Goal: Find contact information: Find contact information

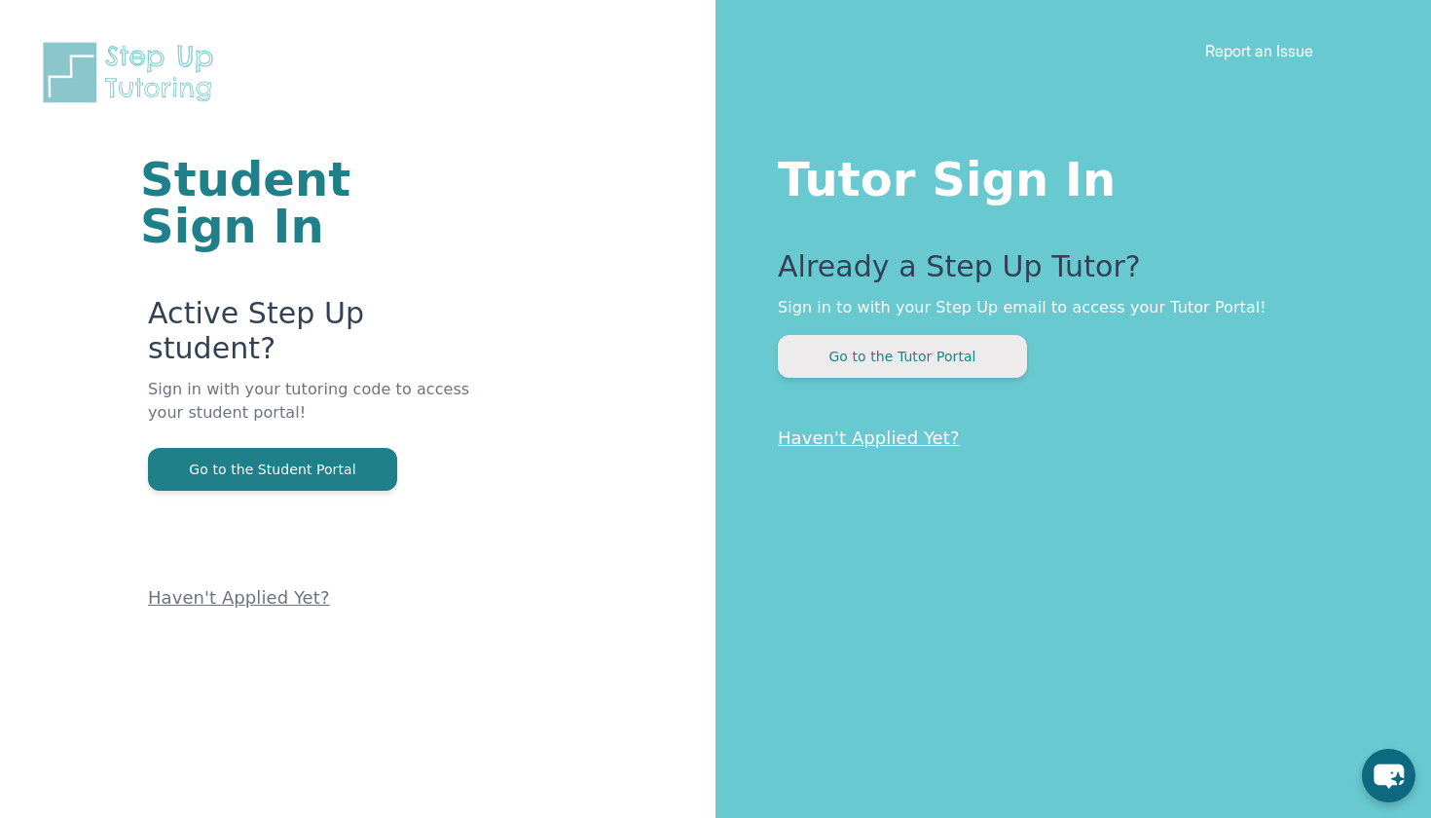
click at [873, 359] on button "Go to the Tutor Portal" at bounding box center [902, 356] width 249 height 43
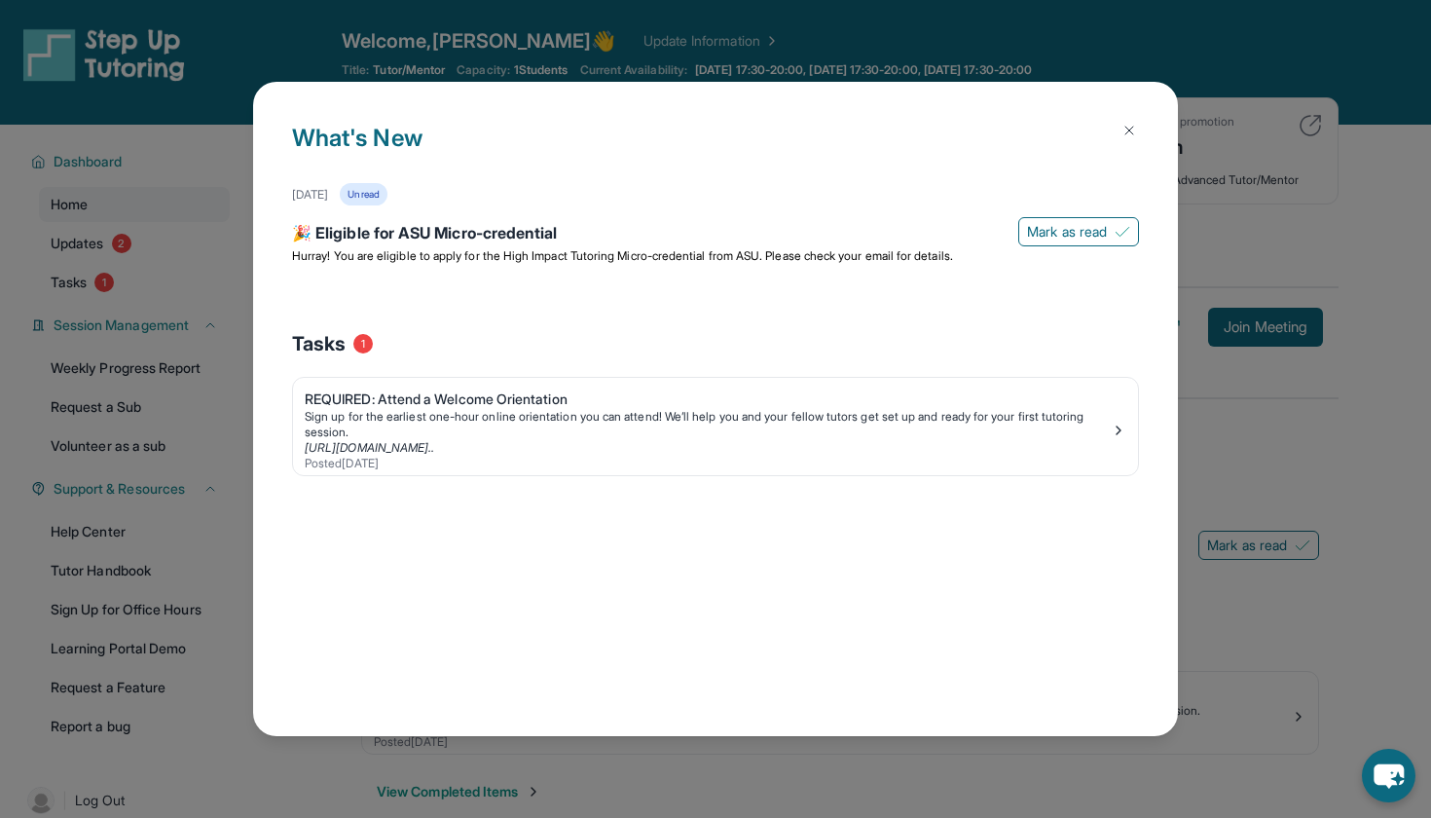
click at [1121, 131] on img at bounding box center [1129, 131] width 16 height 16
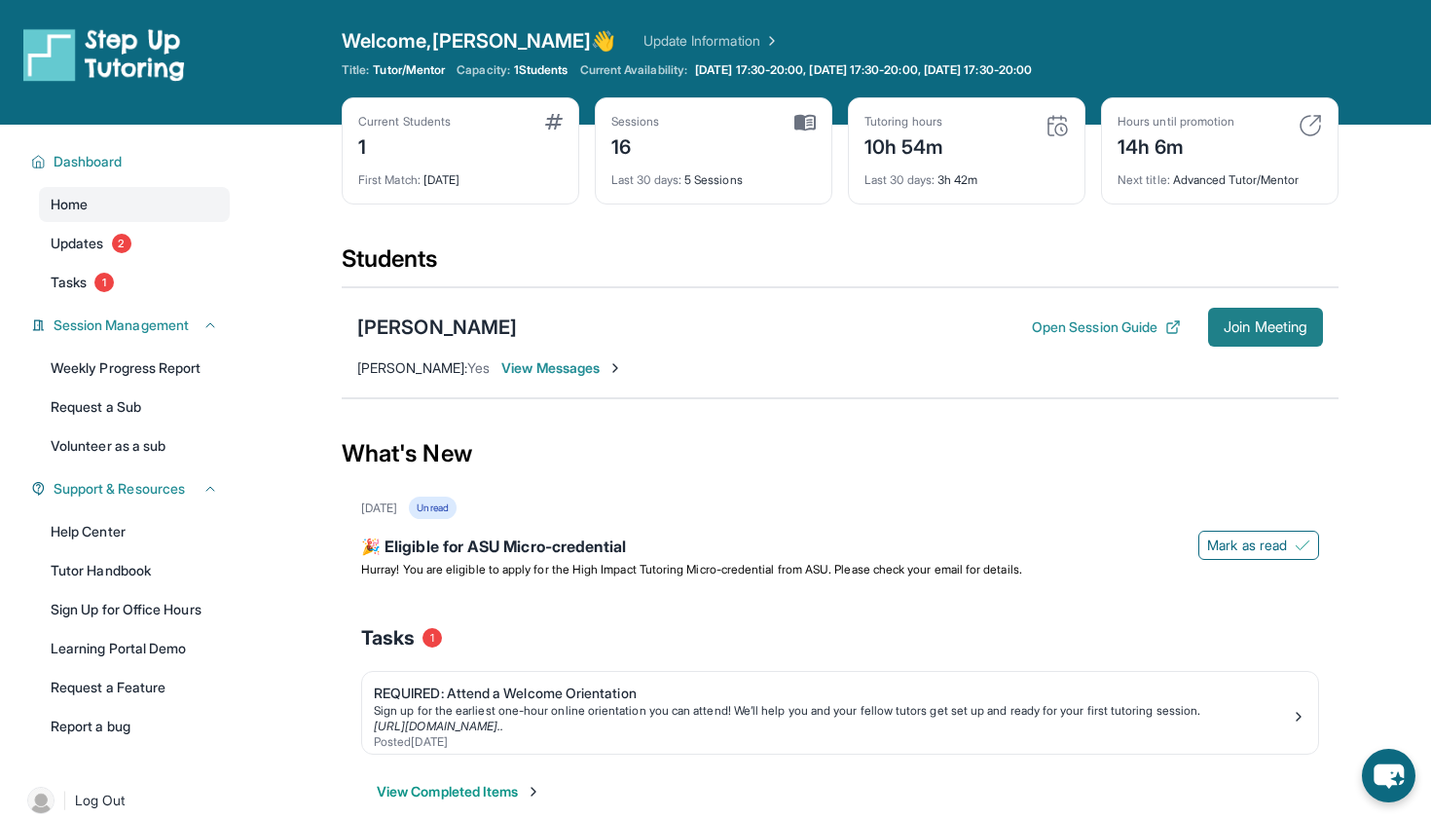
click at [1230, 321] on span "Join Meeting" at bounding box center [1265, 327] width 84 height 12
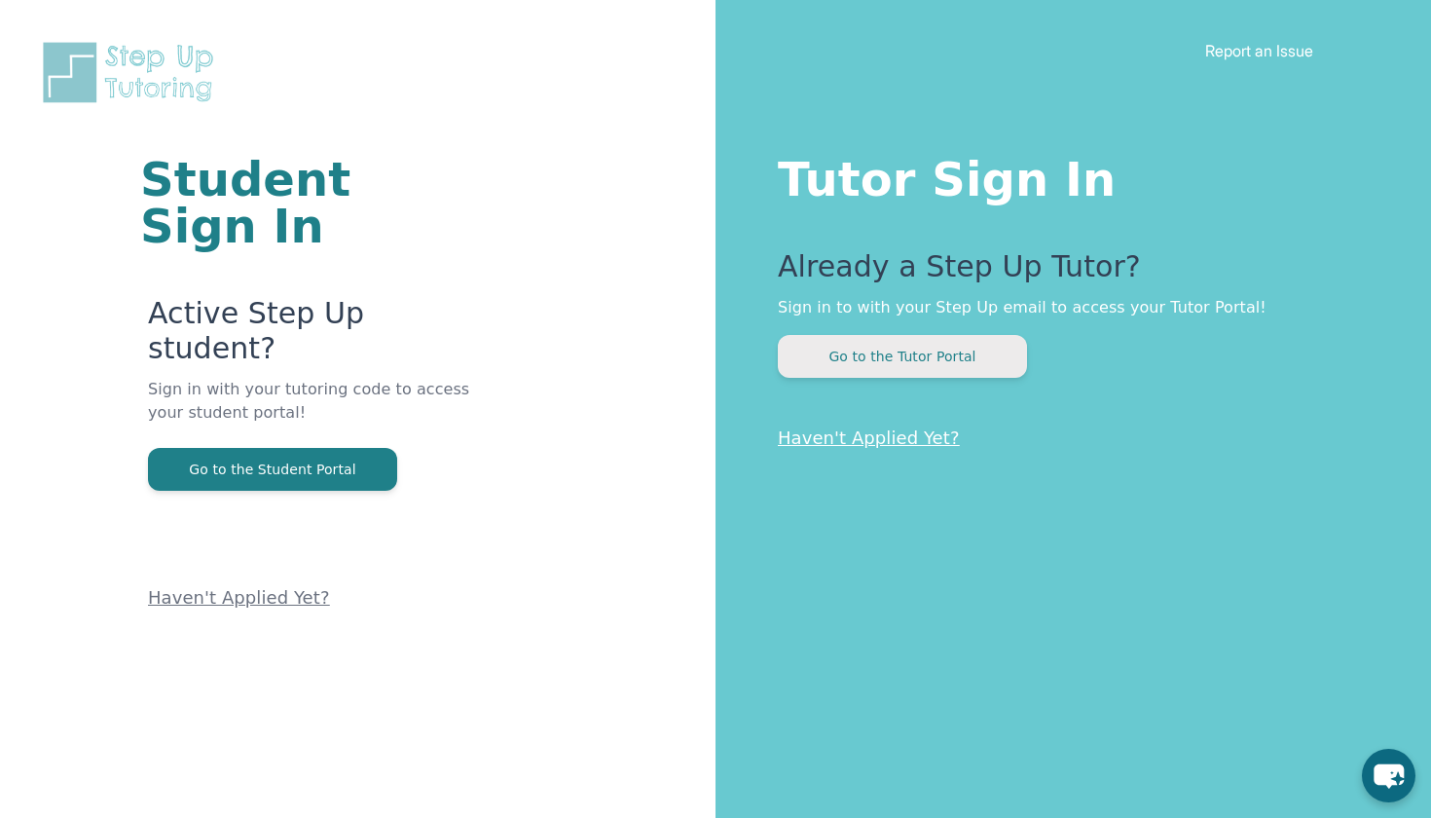
click at [855, 374] on button "Go to the Tutor Portal" at bounding box center [902, 356] width 249 height 43
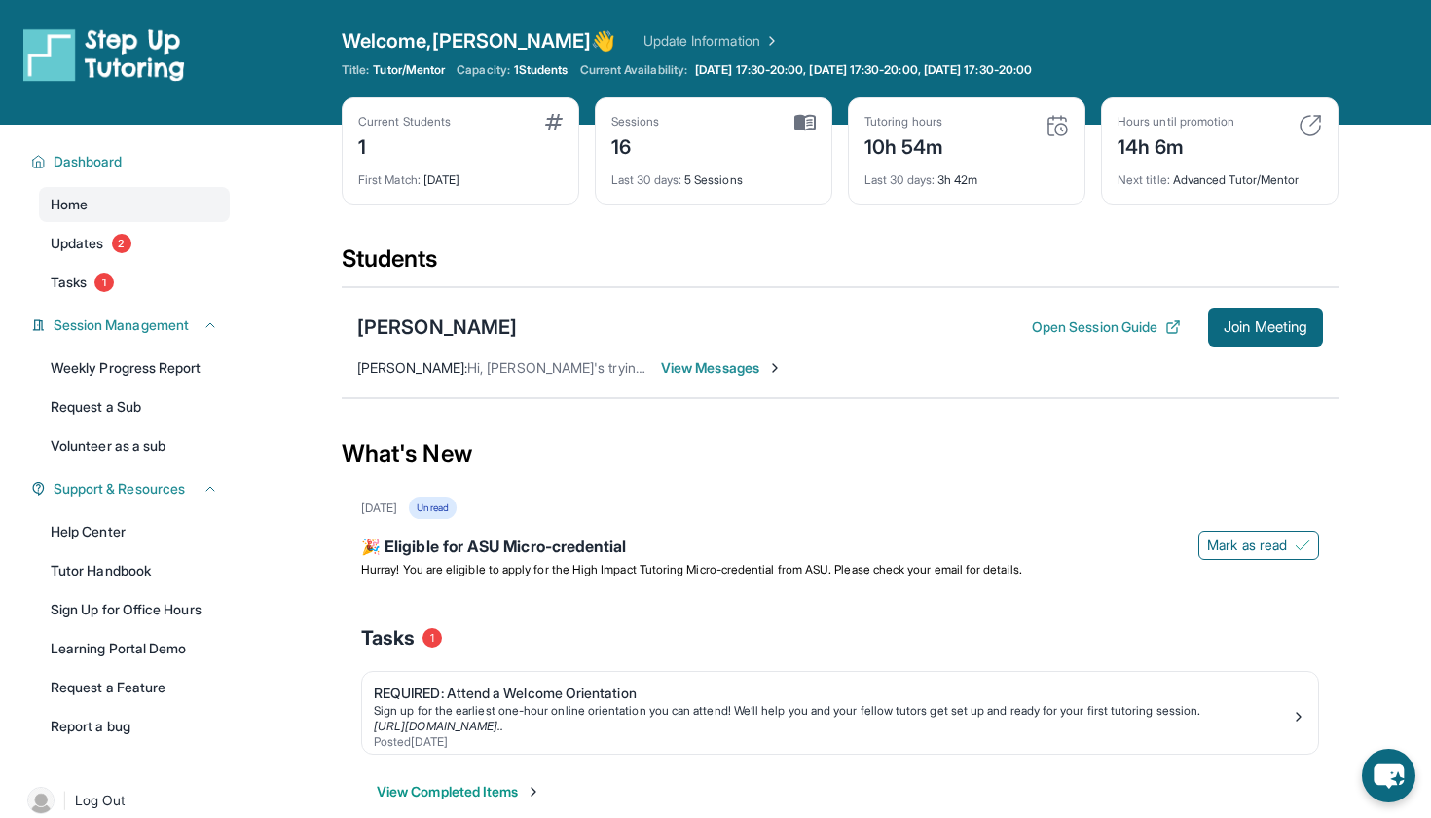
scroll to position [28, 0]
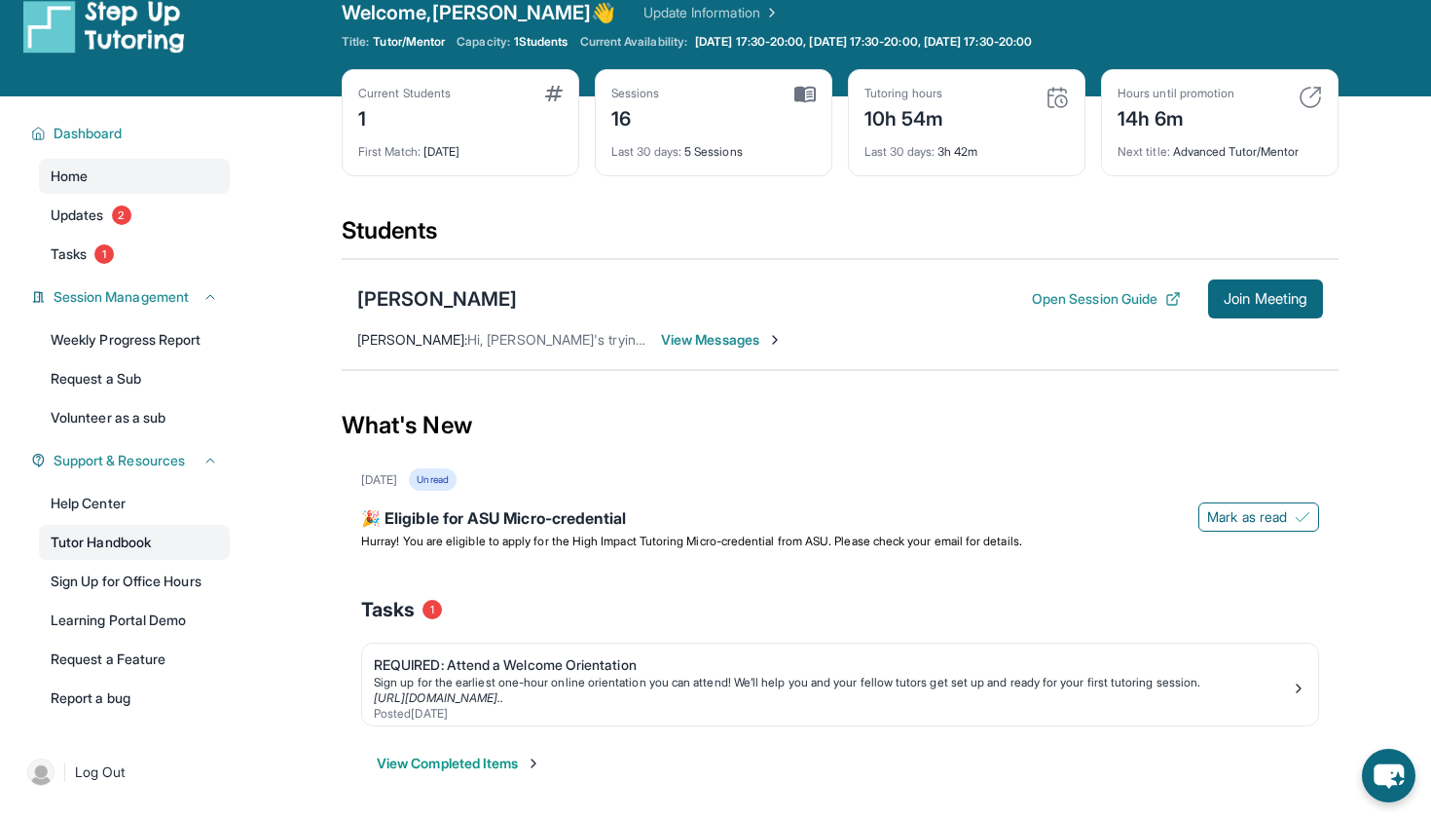
click at [134, 538] on link "Tutor Handbook" at bounding box center [134, 542] width 191 height 35
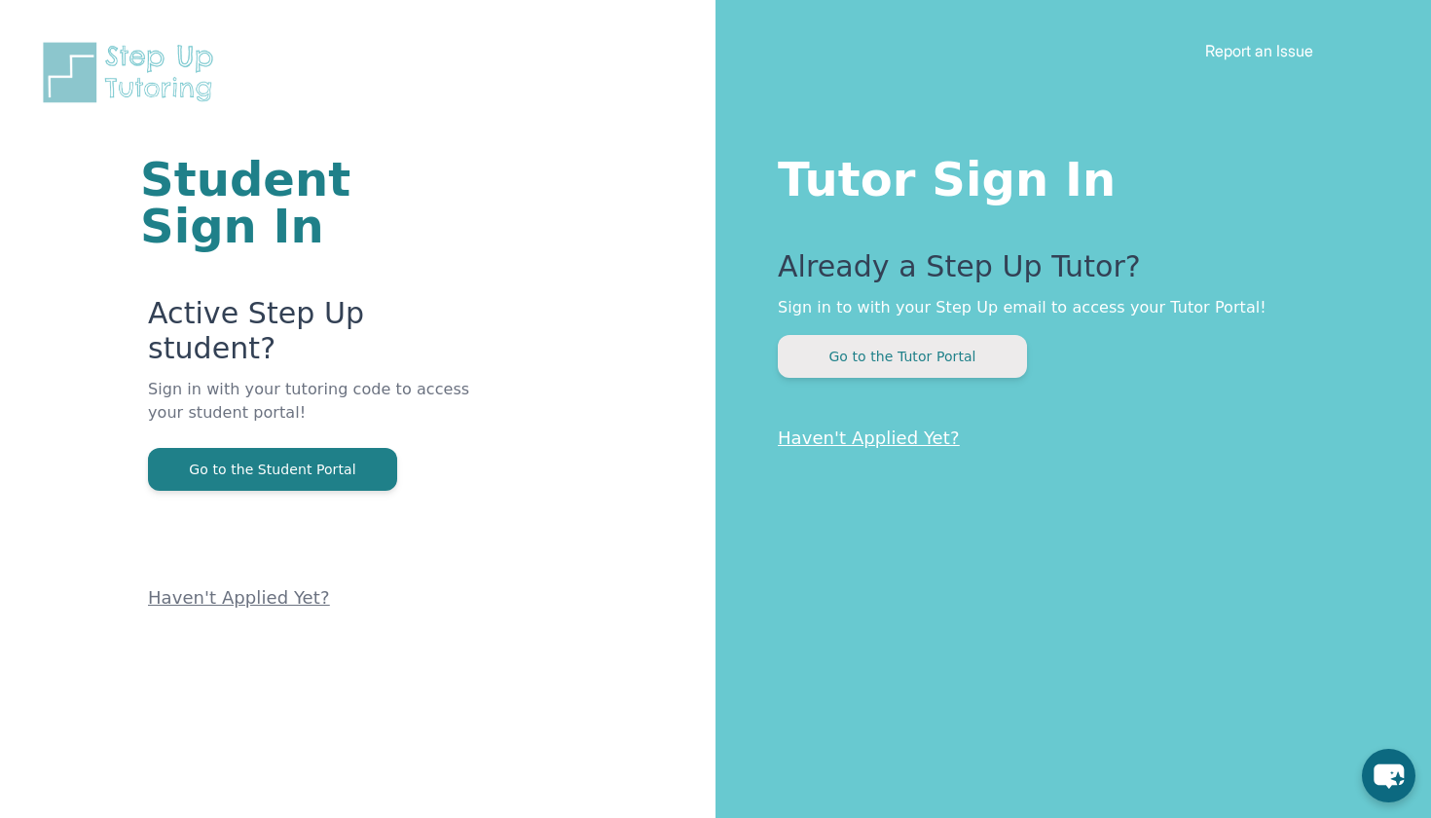
click at [898, 363] on button "Go to the Tutor Portal" at bounding box center [902, 356] width 249 height 43
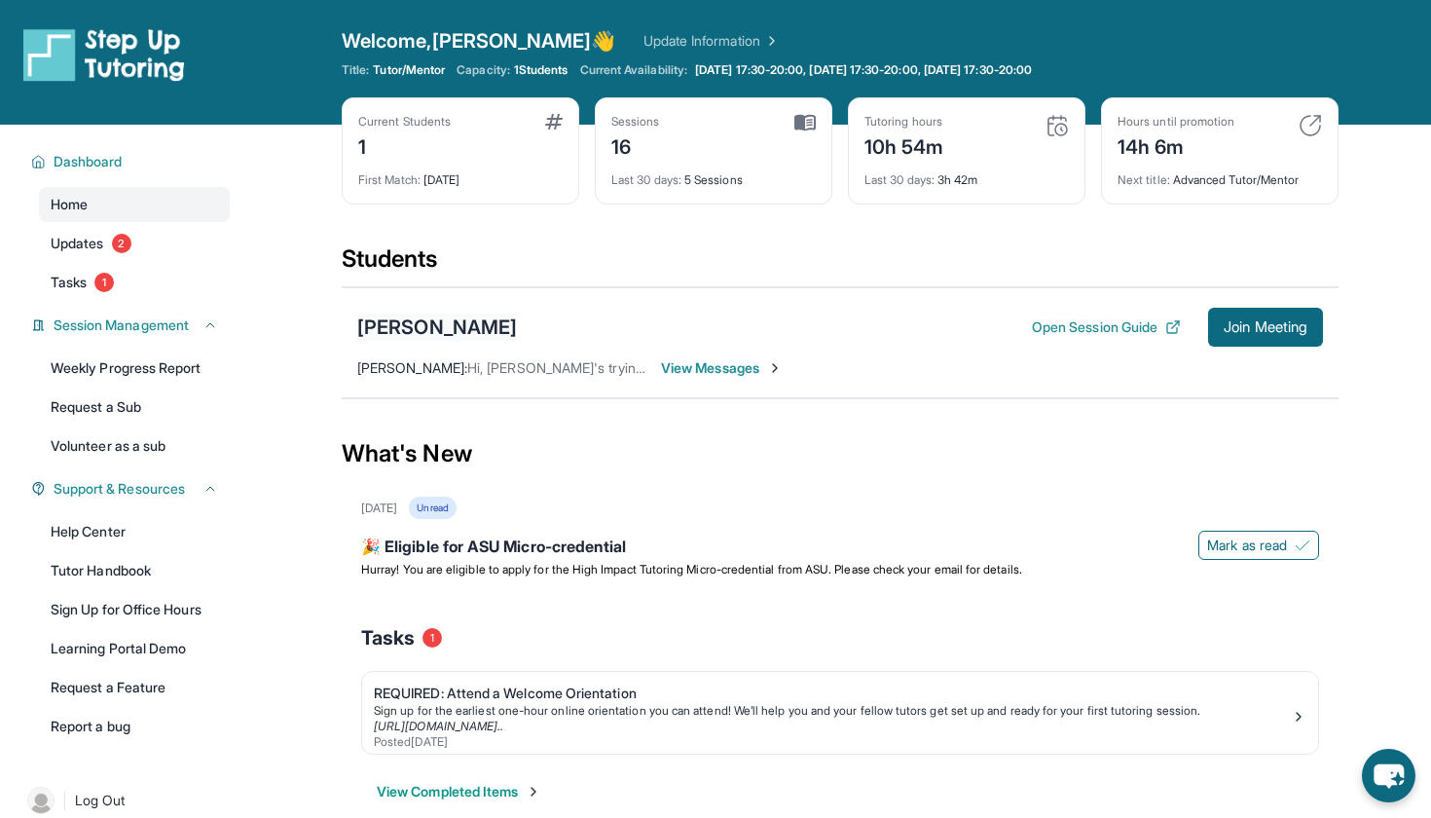
click at [406, 327] on div "[PERSON_NAME]" at bounding box center [437, 326] width 160 height 27
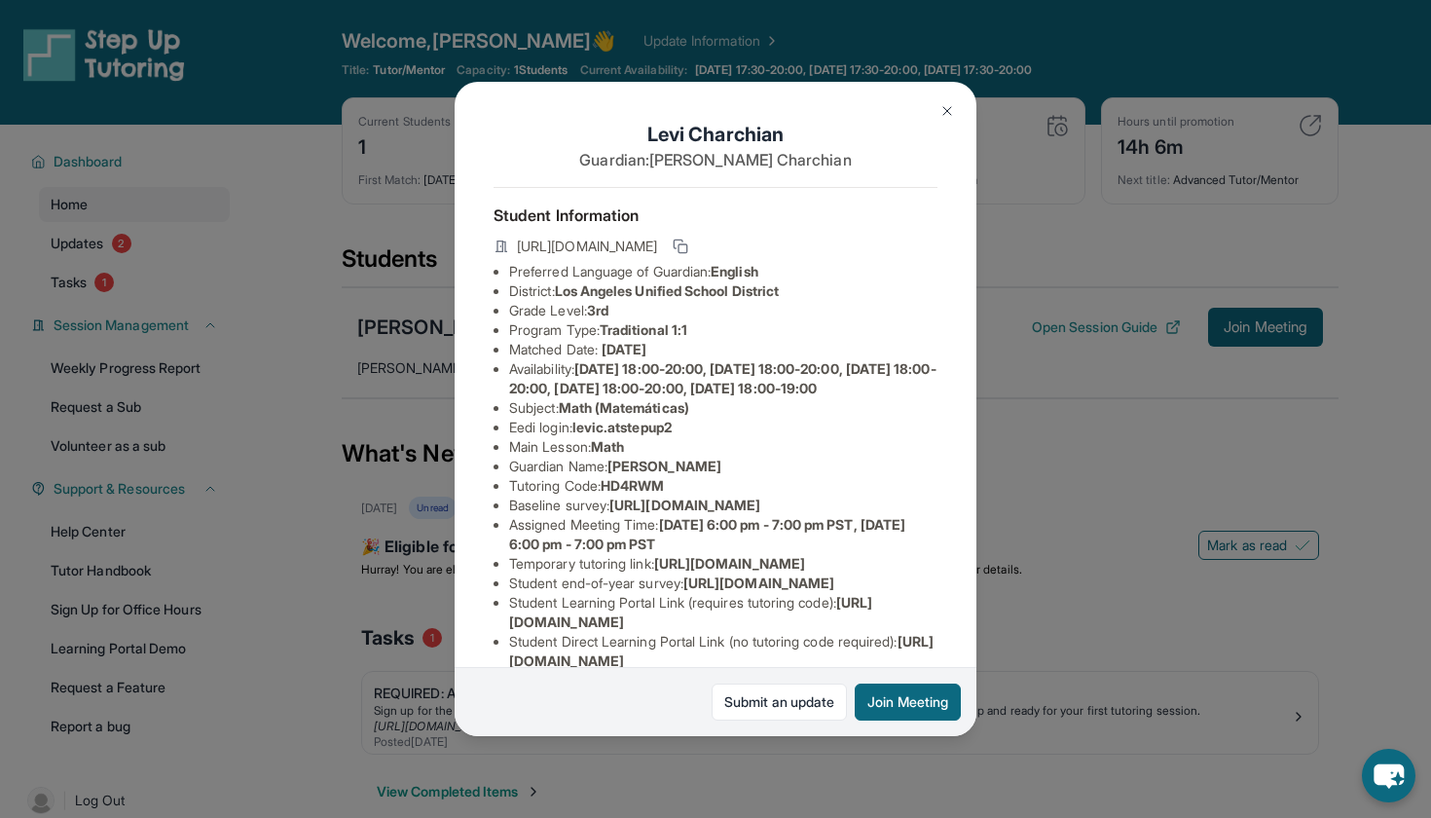
click at [631, 435] on span "levic.atstepup2" at bounding box center [621, 427] width 99 height 17
copy span "levic.atstepup2"
click at [945, 112] on img at bounding box center [947, 111] width 16 height 16
